Goal: Navigation & Orientation: Find specific page/section

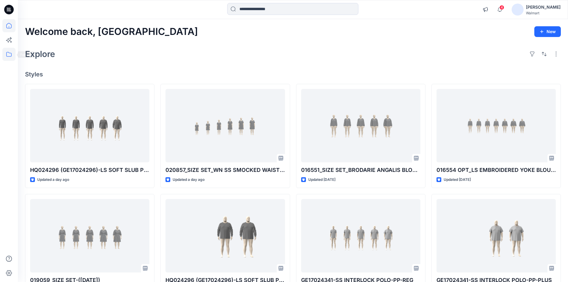
click at [8, 58] on icon at bounding box center [8, 54] width 13 height 13
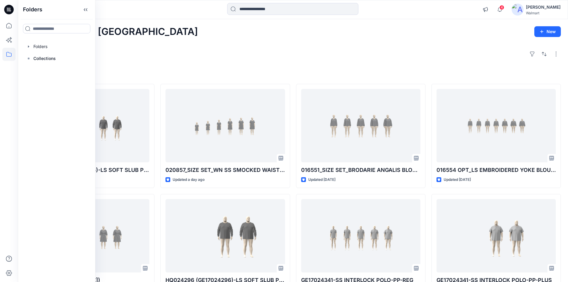
click at [51, 63] on div at bounding box center [57, 58] width 68 height 12
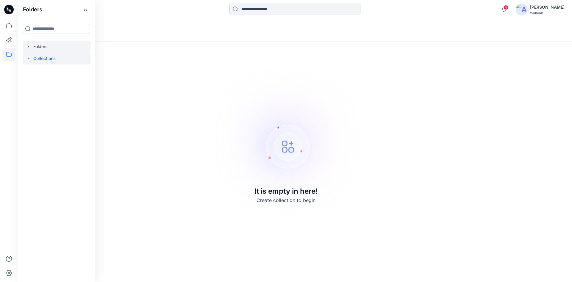
click at [56, 48] on div at bounding box center [57, 47] width 68 height 12
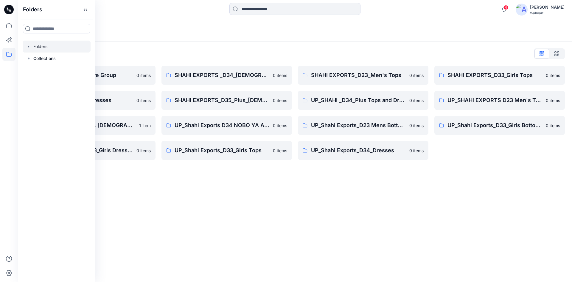
click at [273, 221] on div "Folders Folders List Shahi 3D Sample Share Group 0 items Shahi Exports_D34_Dres…" at bounding box center [295, 150] width 554 height 263
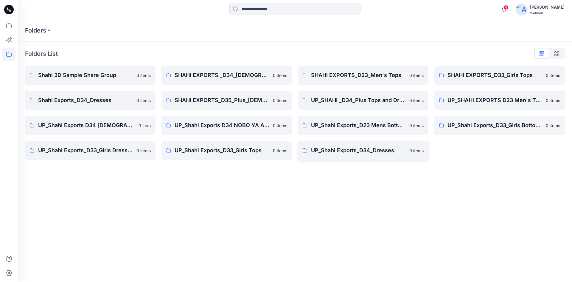
click at [336, 152] on p "UP_Shahi Exports_D34_Dresses" at bounding box center [358, 150] width 95 height 8
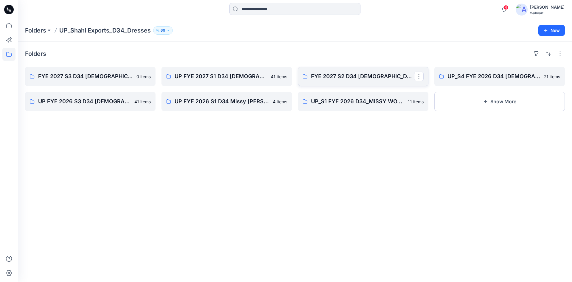
click at [348, 80] on link "FYE 2027 S2 D34 [DEMOGRAPHIC_DATA] Dresses - Shahi" at bounding box center [363, 76] width 131 height 19
